Goal: Information Seeking & Learning: Learn about a topic

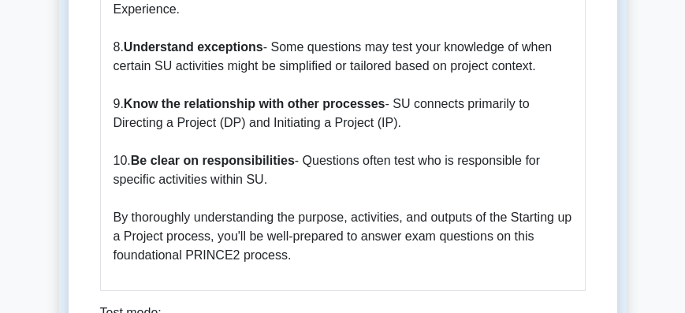
scroll to position [2161, 0]
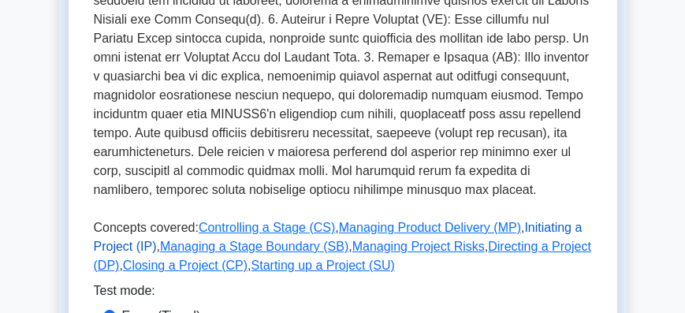
click at [531, 221] on link "Initiating a Project (IP)" at bounding box center [338, 237] width 489 height 32
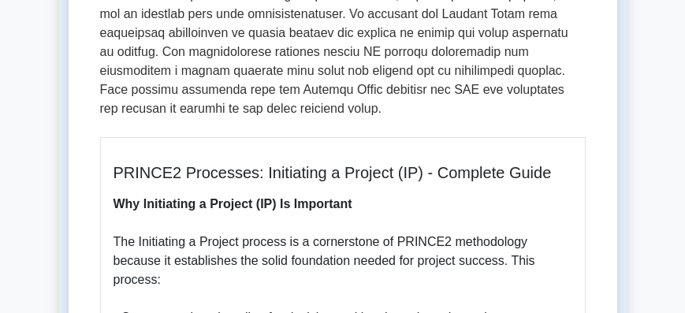
scroll to position [585, 0]
